Goal: Navigation & Orientation: Find specific page/section

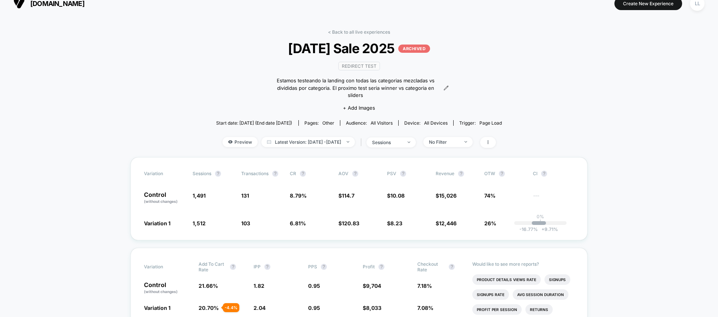
click at [52, 6] on span "[DOMAIN_NAME]" at bounding box center [57, 4] width 54 height 8
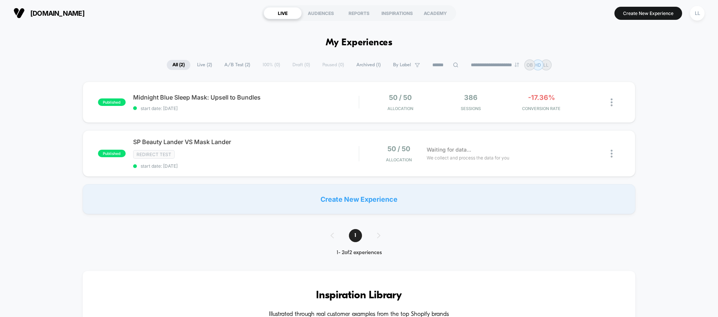
click at [97, 61] on div "**********" at bounding box center [359, 64] width 718 height 11
click at [321, 99] on span "Midnight Blue Sleep Mask: Upsell to Bundles Click to edit experience details" at bounding box center [246, 97] width 226 height 7
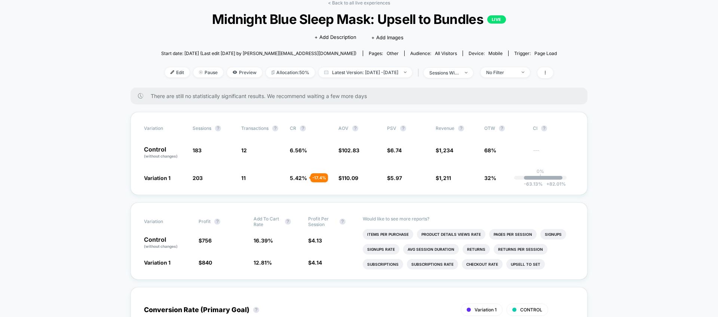
scroll to position [55, 0]
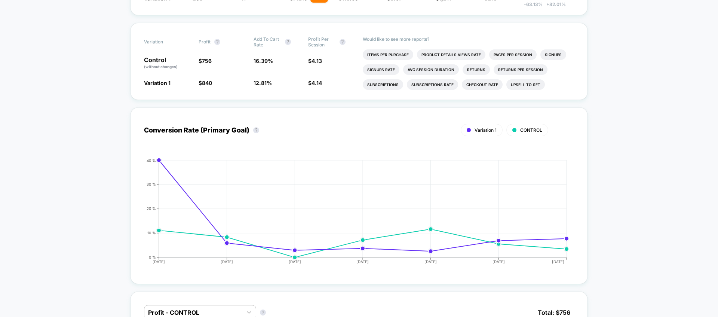
scroll to position [0, 0]
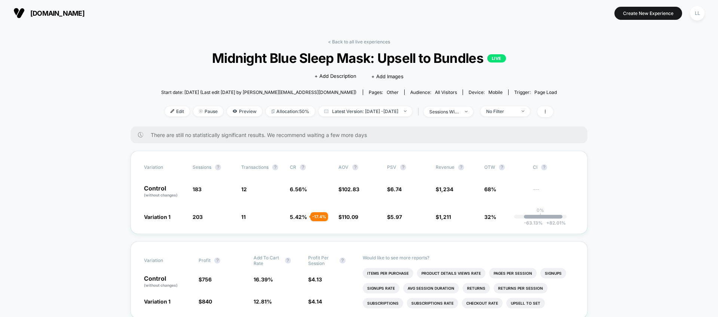
click at [173, 77] on div "< Back to all live experiences Midnight Blue Sleep Mask: Upsell to Bundles LIVE…" at bounding box center [359, 83] width 396 height 88
click at [231, 112] on span "Preview" at bounding box center [244, 111] width 35 height 10
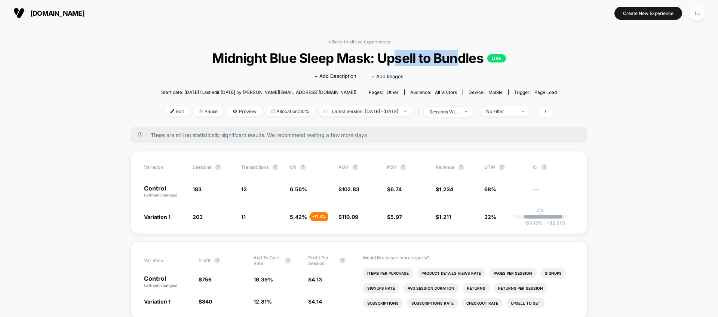
drag, startPoint x: 394, startPoint y: 56, endPoint x: 484, endPoint y: 55, distance: 90.5
click at [464, 56] on span "Midnight Blue Sleep Mask: Upsell to Bundles LIVE" at bounding box center [359, 58] width 356 height 16
click at [548, 54] on div "< Back to all live experiences Midnight Blue Sleep Mask: Upsell to Bundles LIVE…" at bounding box center [359, 83] width 396 height 88
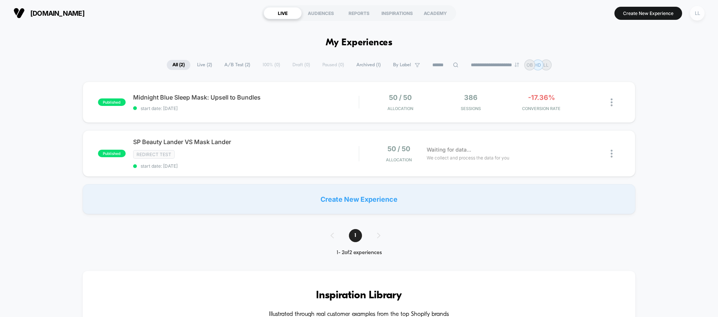
click at [695, 17] on div "LL" at bounding box center [697, 13] width 15 height 15
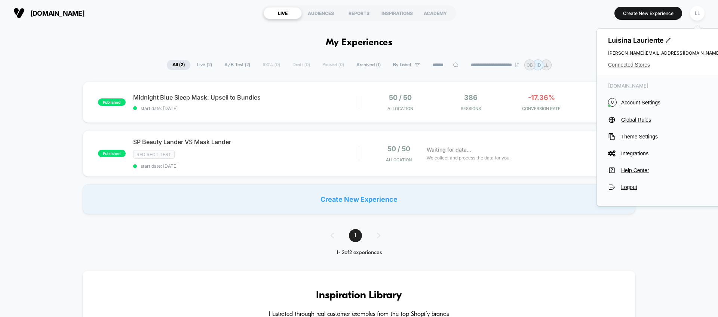
click at [622, 65] on span "Connected Stores" at bounding box center [664, 65] width 112 height 6
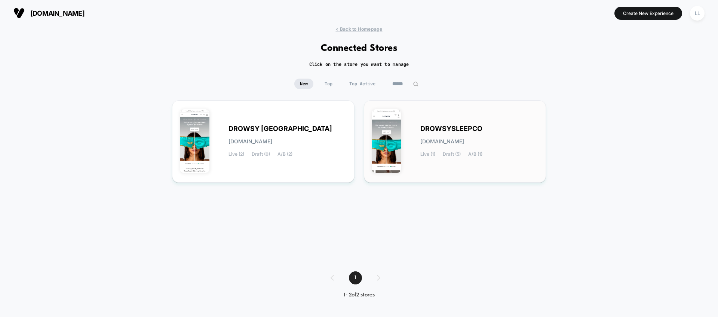
click at [514, 128] on div "DROWSYSLEEPCO [DOMAIN_NAME] Live (1) Draft (5) A/B (1)" at bounding box center [479, 141] width 118 height 31
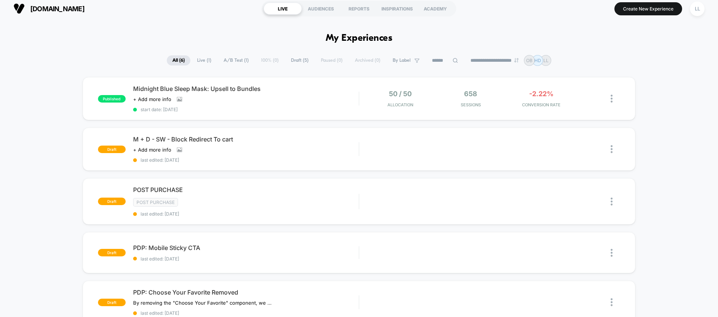
scroll to position [9, 0]
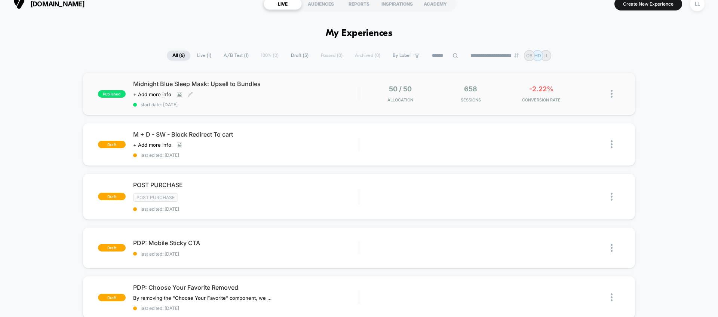
click at [303, 99] on div "Midnight Blue Sleep Mask: Upsell to Bundles Click to view images Click to edit …" at bounding box center [246, 93] width 226 height 27
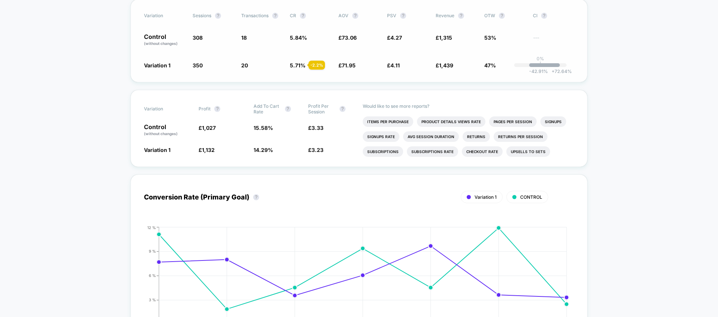
scroll to position [233, 0]
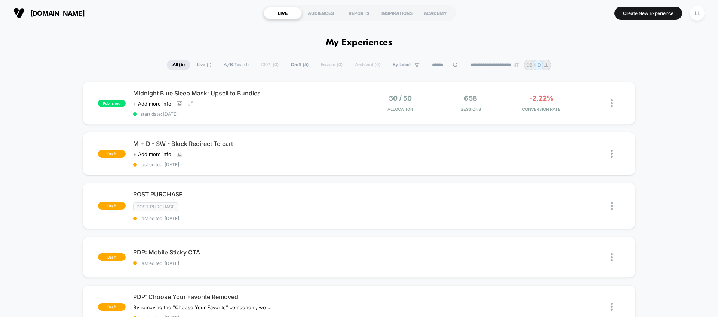
click at [262, 97] on div "Midnight Blue Sleep Mask: Upsell to Bundles Click to view images Click to edit …" at bounding box center [246, 102] width 226 height 27
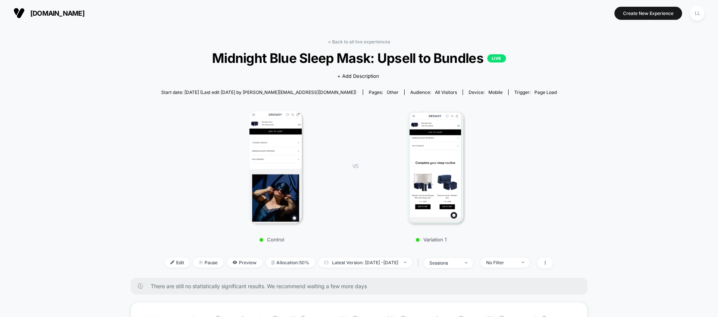
click at [69, 12] on span "[DOMAIN_NAME]" at bounding box center [57, 13] width 54 height 8
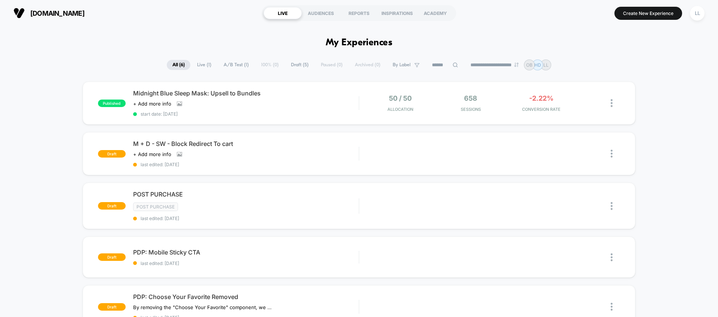
click at [667, 95] on div "published Midnight Blue Sleep Mask: Upsell to Bundles Click to view images Clic…" at bounding box center [359, 248] width 718 height 333
click at [696, 11] on div "LL" at bounding box center [697, 13] width 15 height 15
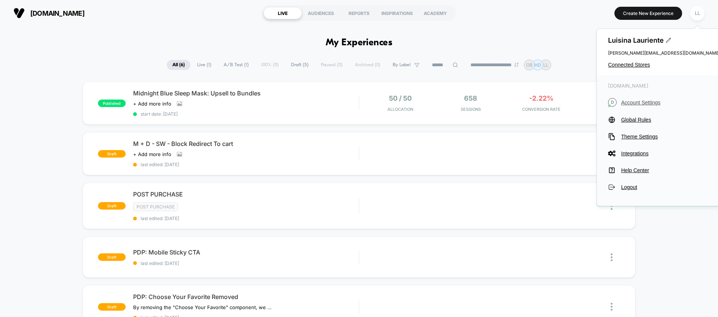
click at [638, 104] on span "Account Settings" at bounding box center [670, 102] width 99 height 6
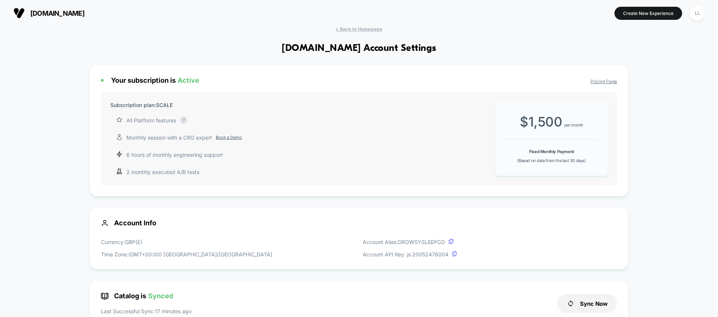
click at [355, 28] on span "< Back to Homepage" at bounding box center [359, 29] width 47 height 6
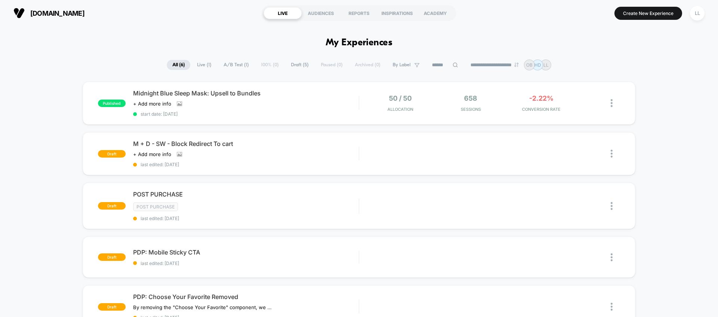
click at [30, 14] on button "[DOMAIN_NAME]" at bounding box center [49, 13] width 76 height 12
click at [696, 12] on div "LL" at bounding box center [697, 13] width 15 height 15
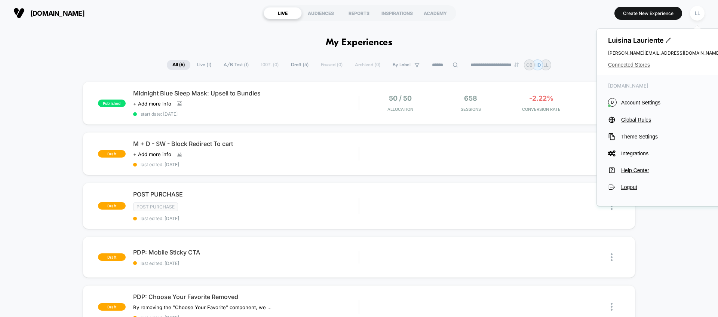
click at [630, 65] on span "Connected Stores" at bounding box center [664, 65] width 112 height 6
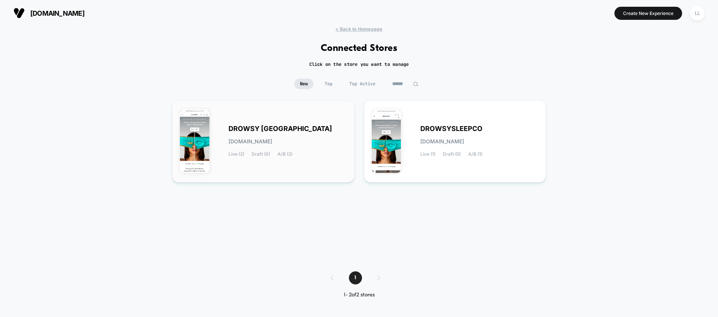
click at [246, 139] on span "[DOMAIN_NAME]" at bounding box center [251, 141] width 44 height 5
